Goal: Check status: Check status

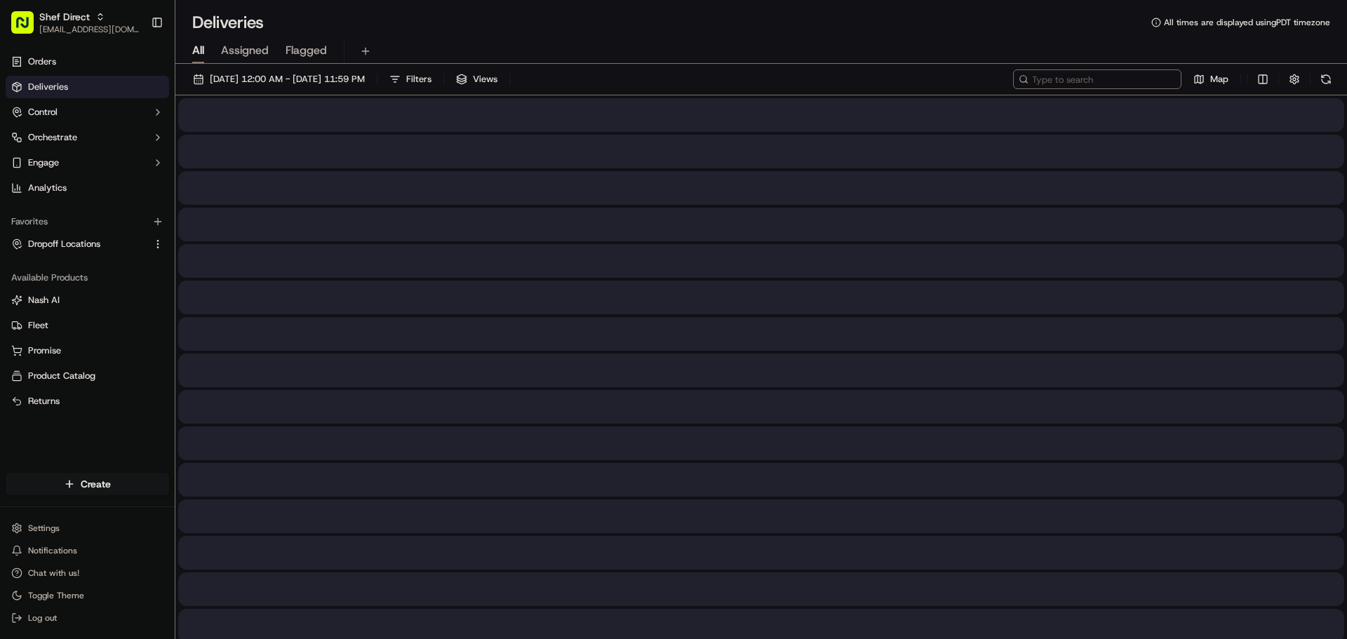
click at [1124, 81] on input at bounding box center [1097, 79] width 168 height 20
paste input "[PERSON_NAME]"
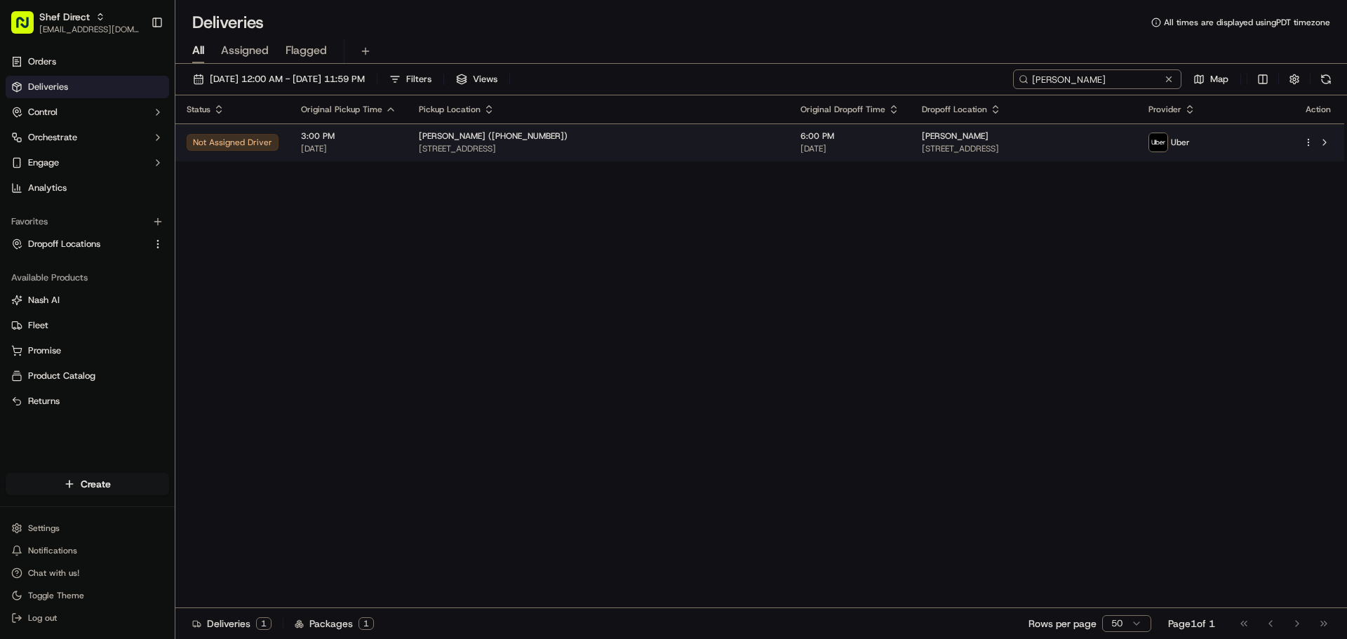
type input "[PERSON_NAME]"
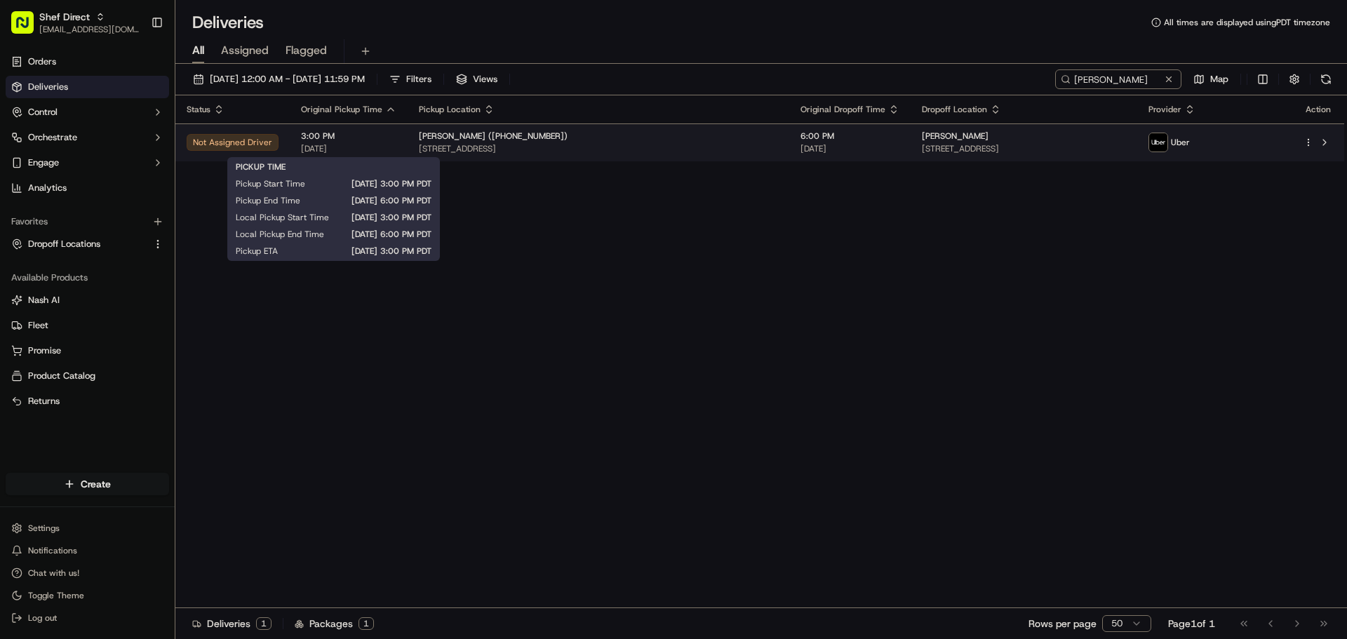
click at [363, 143] on span "[DATE]" at bounding box center [348, 148] width 95 height 11
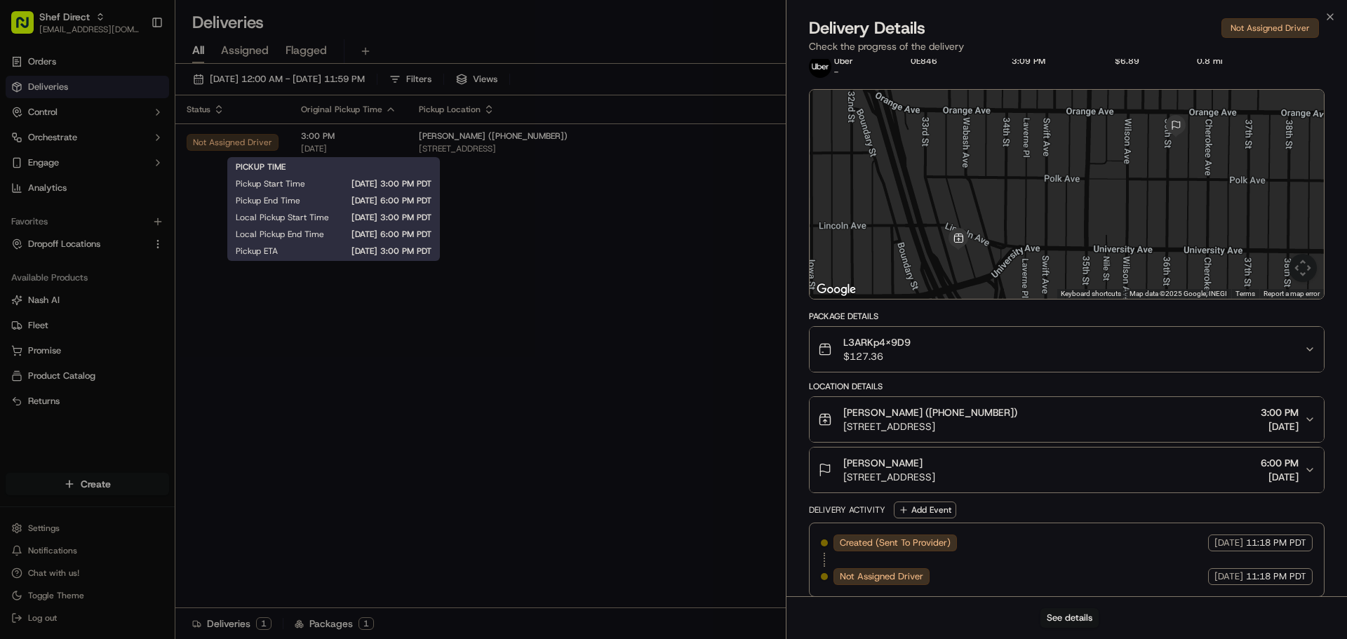
scroll to position [34, 0]
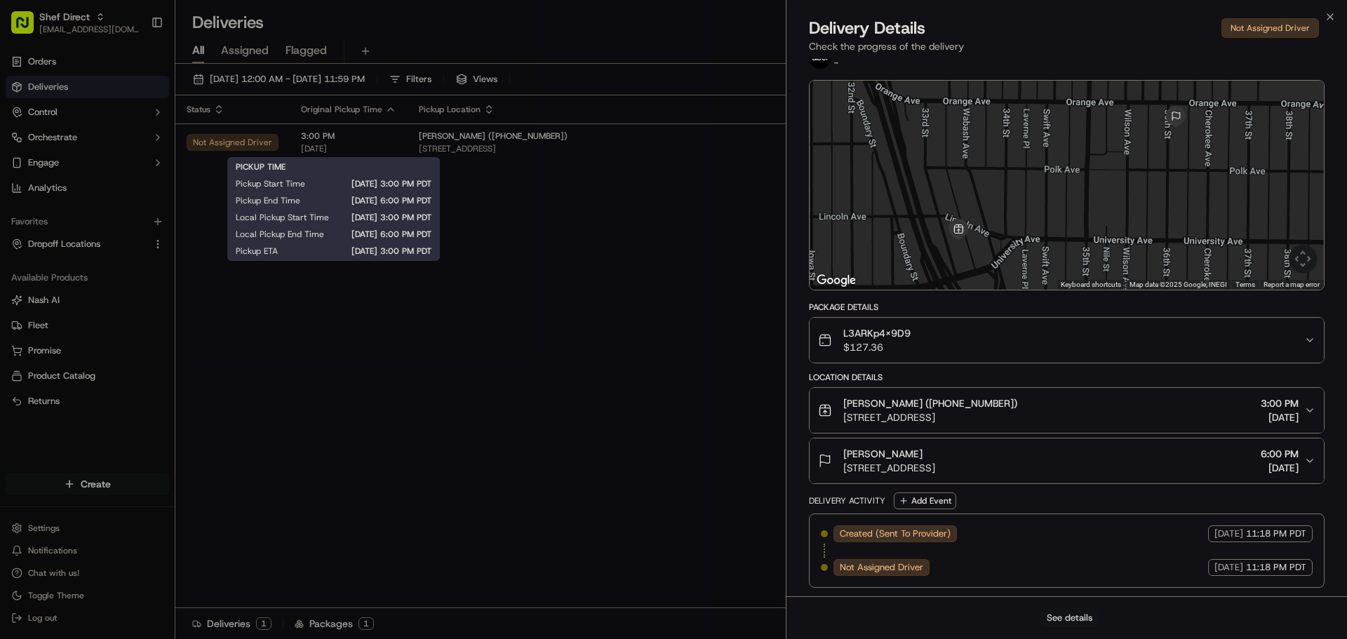
click at [1078, 620] on button "See details" at bounding box center [1070, 618] width 58 height 20
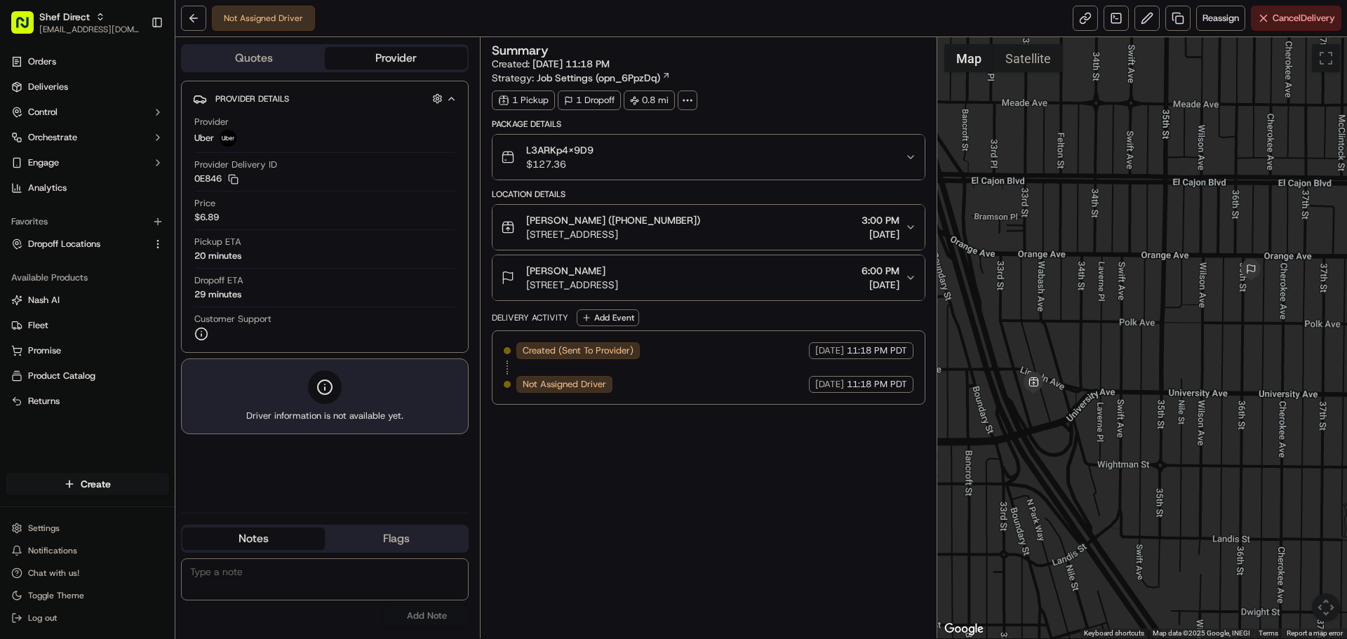
click at [911, 229] on icon "button" at bounding box center [911, 227] width 6 height 3
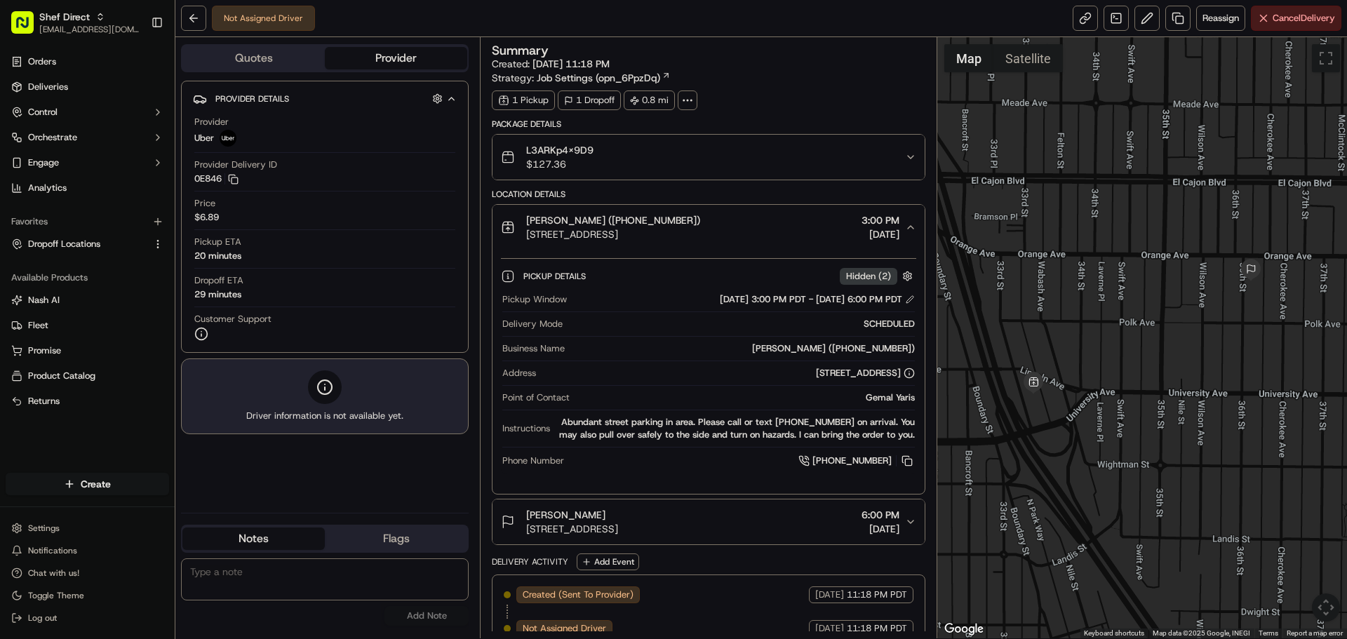
click at [911, 229] on icon "button" at bounding box center [910, 227] width 11 height 11
